Goal: Task Accomplishment & Management: Use online tool/utility

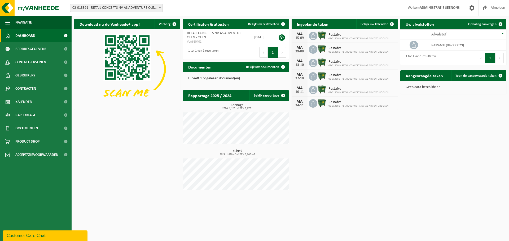
click at [147, 13] on div "Vestiging: 02-013361 - RETAIL CONCEPTS NV-AS ADVENTURE OLEN - OLEN 02-013362 - …" at bounding box center [254, 8] width 509 height 16
click at [144, 5] on span "02-013361 - RETAIL CONCEPTS NV-AS ADVENTURE OLEN - OLEN" at bounding box center [116, 7] width 92 height 7
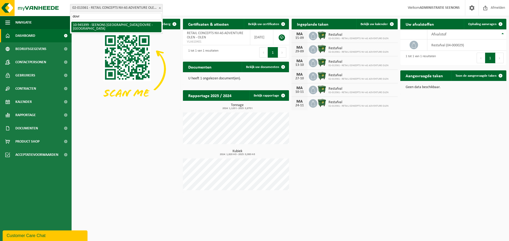
type input "dovre"
select select "141207"
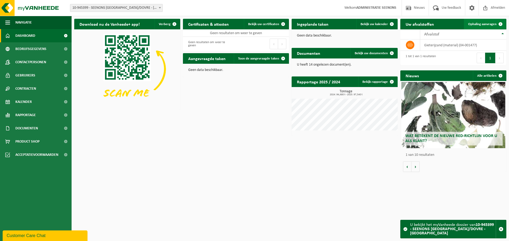
click at [491, 25] on span "Ophaling aanvragen" at bounding box center [482, 24] width 28 height 3
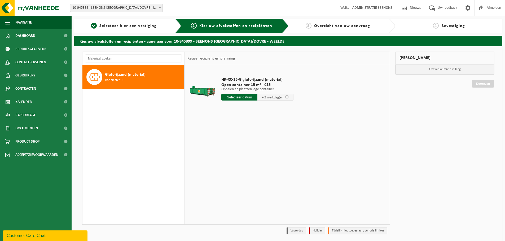
click at [236, 100] on input "text" at bounding box center [239, 97] width 36 height 7
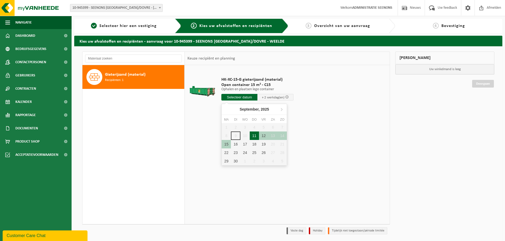
click at [251, 135] on div "11" at bounding box center [254, 136] width 9 height 8
type input "Van [DATE]"
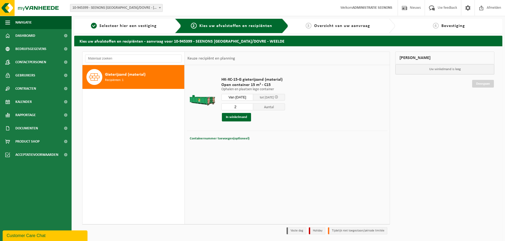
type input "2"
click at [253, 105] on input "2" at bounding box center [237, 107] width 32 height 7
click at [240, 118] on button "In winkelmand" at bounding box center [236, 117] width 29 height 8
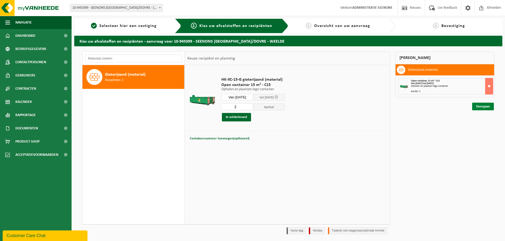
click at [488, 107] on link "Doorgaan" at bounding box center [483, 107] width 22 height 8
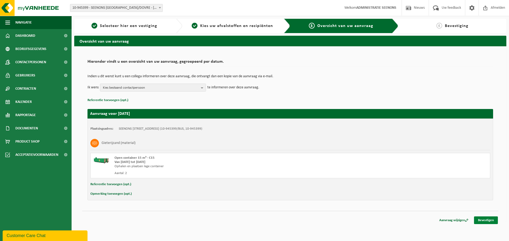
click at [490, 220] on link "Bevestigen" at bounding box center [486, 221] width 24 height 8
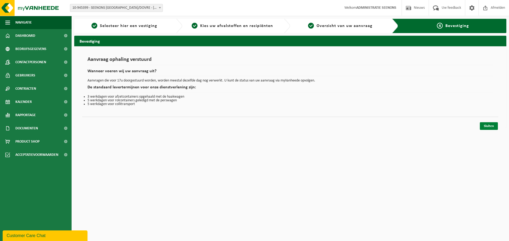
click at [483, 128] on link "Sluiten" at bounding box center [489, 126] width 18 height 8
